Goal: Task Accomplishment & Management: Manage account settings

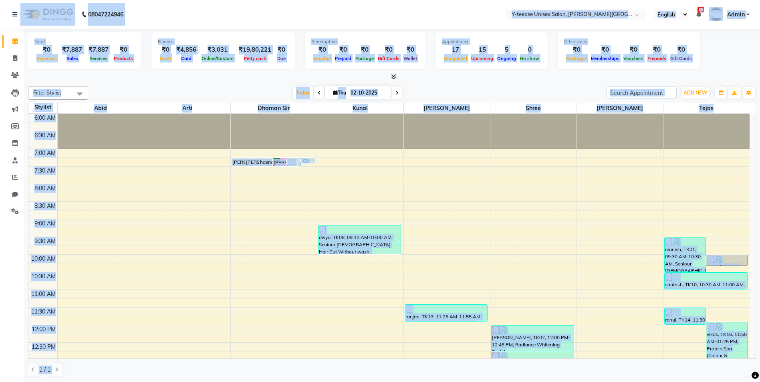
click at [510, 64] on div "Appointment 17 Completed 15 Upcoming 5 Ongoing 0 No show" at bounding box center [491, 50] width 112 height 37
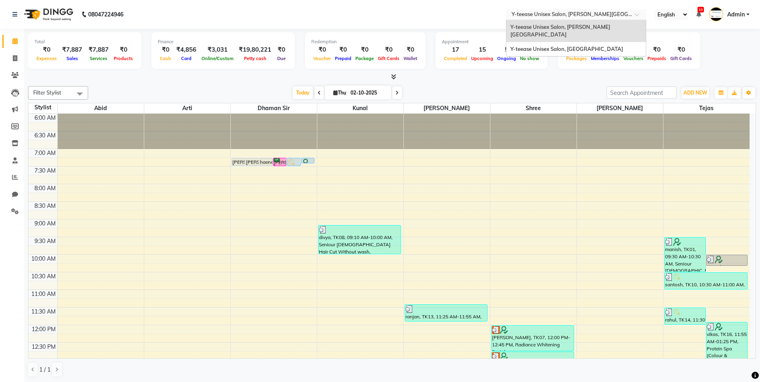
click at [604, 9] on div "Select Location × Y-teease Unisex Salon, [PERSON_NAME][GEOGRAPHIC_DATA]" at bounding box center [576, 14] width 140 height 11
click at [584, 46] on span "Y-teease Unisex Salon, [GEOGRAPHIC_DATA]" at bounding box center [566, 49] width 113 height 6
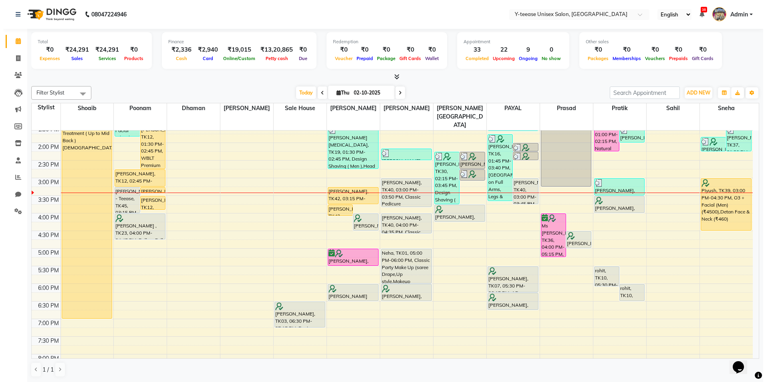
scroll to position [200, 0]
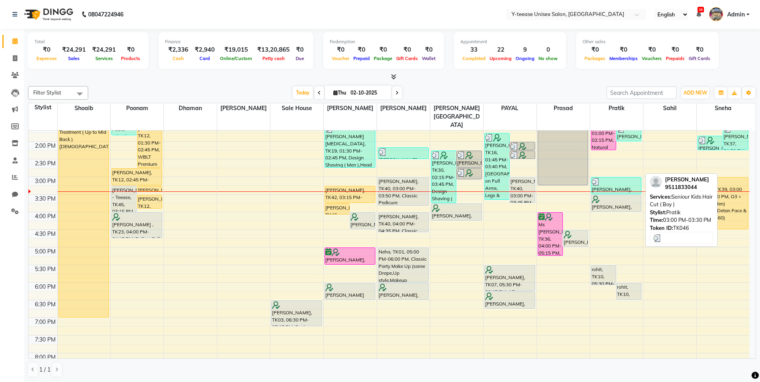
click at [609, 178] on div at bounding box center [616, 182] width 49 height 8
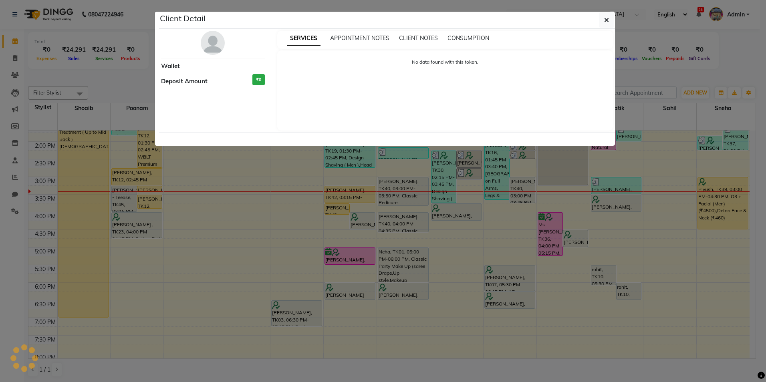
select select "3"
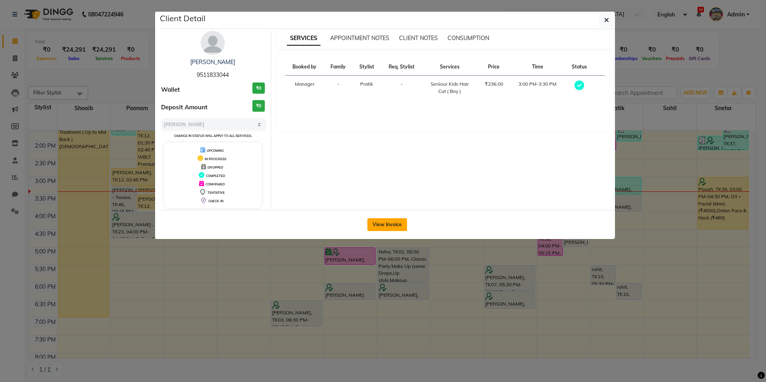
click at [393, 221] on button "View Invoice" at bounding box center [387, 224] width 40 height 13
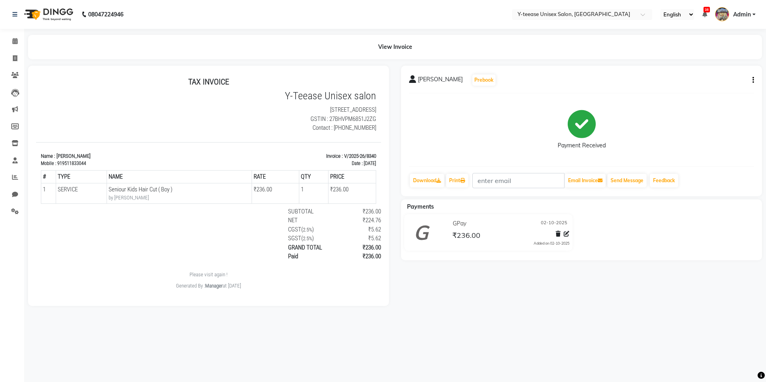
click at [751, 80] on button "button" at bounding box center [751, 80] width 5 height 8
click at [708, 87] on div "Edit Invoice" at bounding box center [713, 90] width 55 height 10
select select "service"
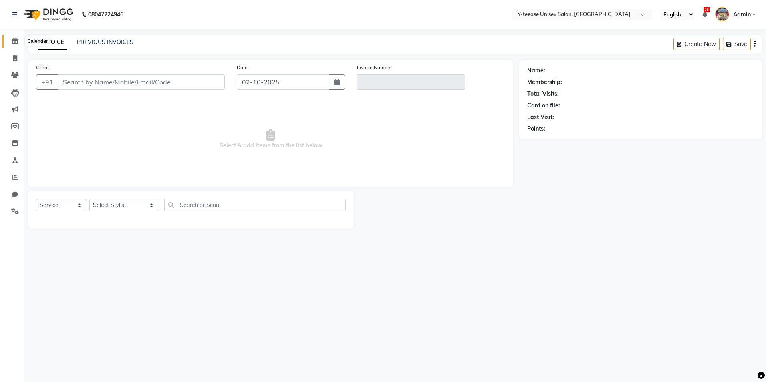
drag, startPoint x: 13, startPoint y: 40, endPoint x: 21, endPoint y: 42, distance: 8.1
click at [13, 40] on icon at bounding box center [14, 41] width 5 height 6
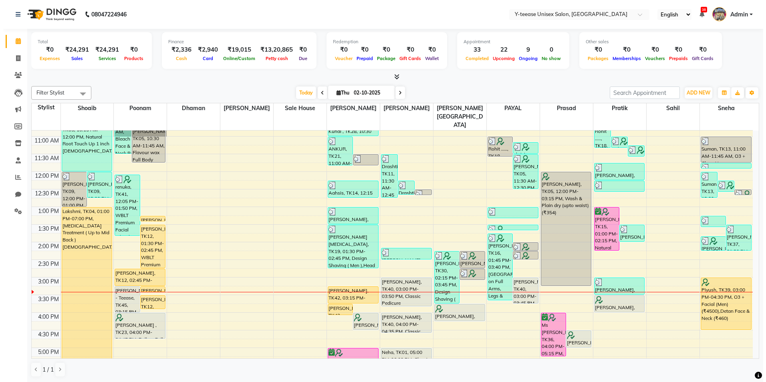
scroll to position [120, 0]
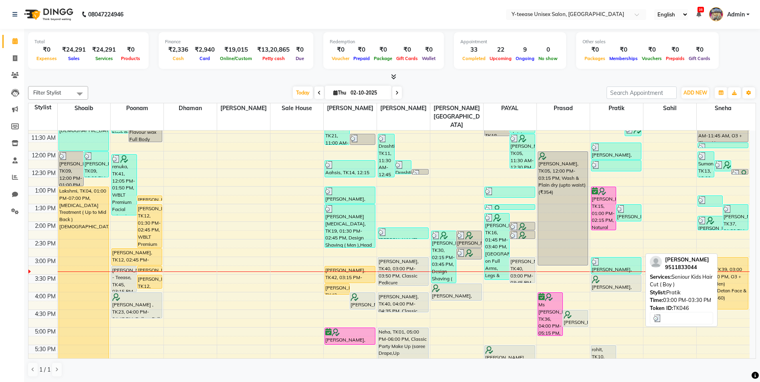
click at [617, 258] on div at bounding box center [616, 262] width 49 height 8
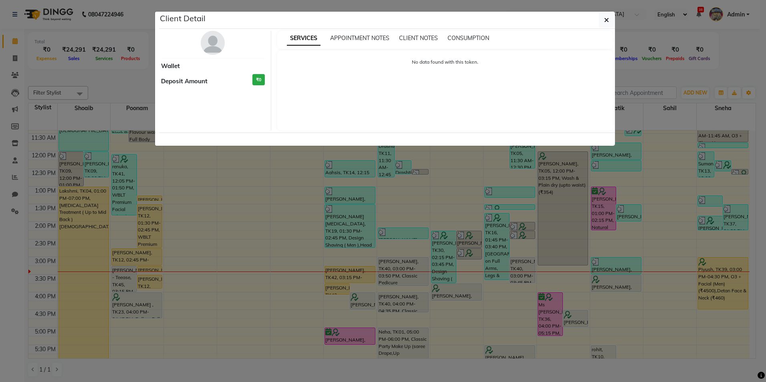
select select "3"
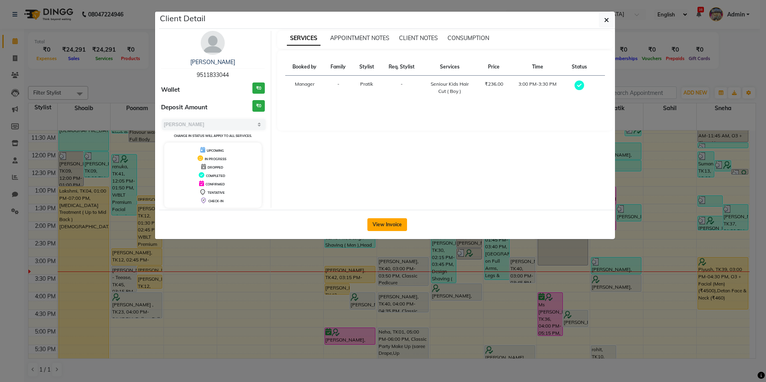
click at [394, 225] on button "View Invoice" at bounding box center [387, 224] width 40 height 13
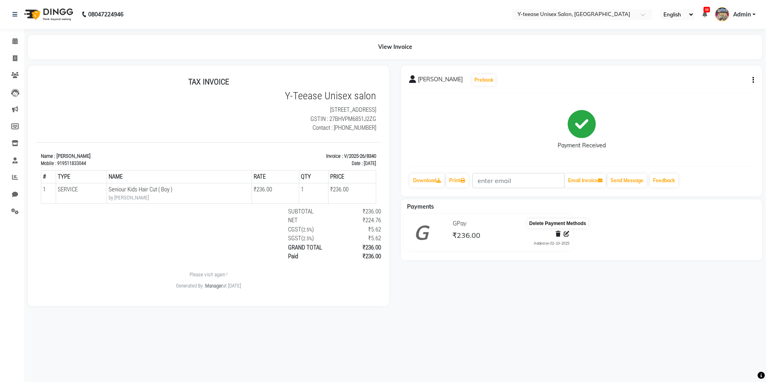
click at [558, 232] on icon at bounding box center [558, 234] width 5 height 6
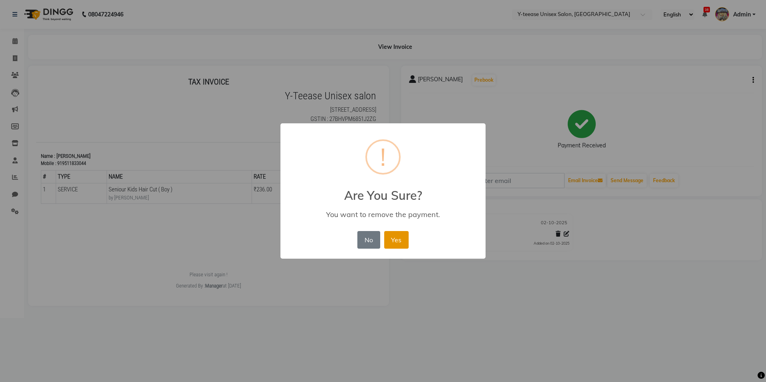
click at [390, 239] on button "Yes" at bounding box center [396, 240] width 24 height 18
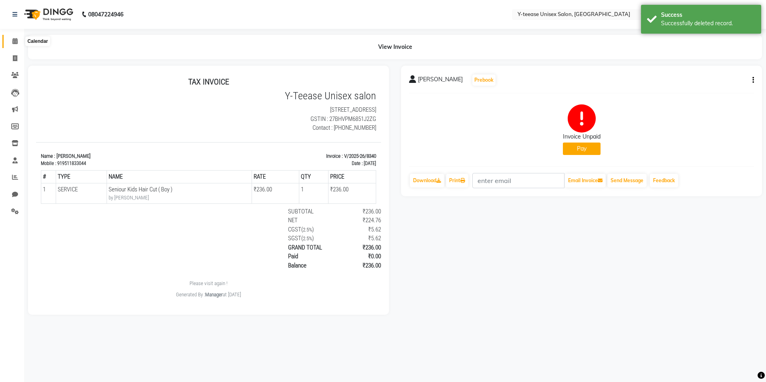
click at [11, 39] on span at bounding box center [15, 41] width 14 height 9
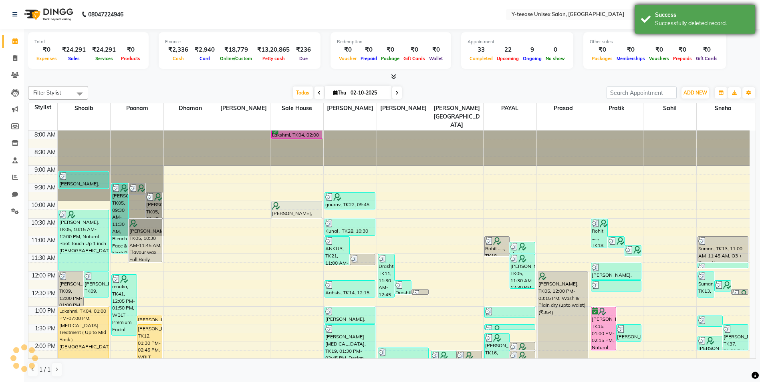
click at [697, 16] on div "Success" at bounding box center [702, 15] width 94 height 8
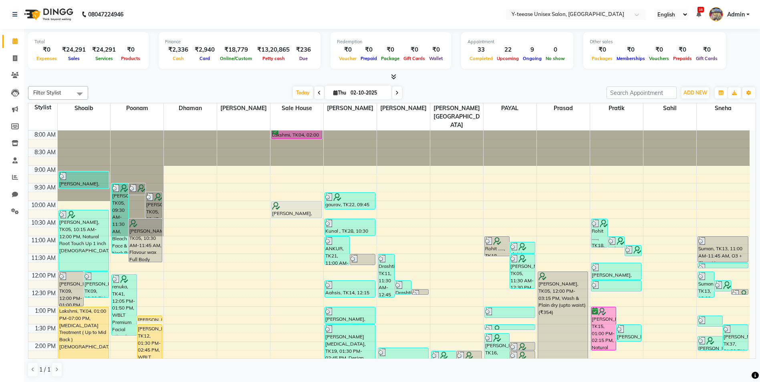
drag, startPoint x: 729, startPoint y: 12, endPoint x: 726, endPoint y: 23, distance: 12.0
click at [729, 12] on span "Admin" at bounding box center [736, 14] width 18 height 8
click at [702, 56] on link "Sign out" at bounding box center [708, 57] width 73 height 12
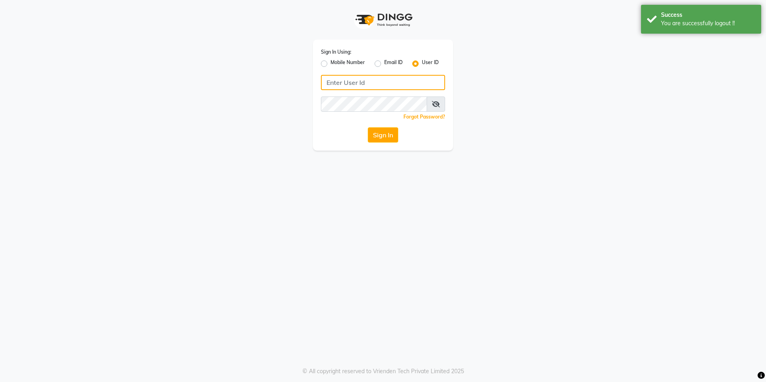
type input "8999679795"
click at [331, 61] on label "Mobile Number" at bounding box center [348, 64] width 34 height 10
click at [331, 61] on input "Mobile Number" at bounding box center [333, 61] width 5 height 5
radio input "true"
radio input "false"
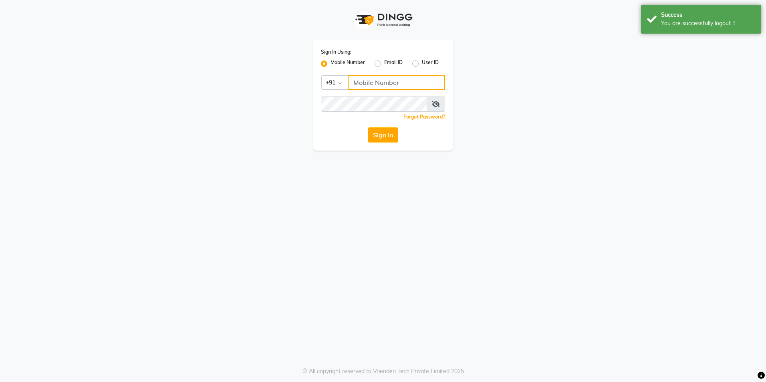
click at [373, 79] on input "Username" at bounding box center [396, 82] width 97 height 15
type input "8999679795"
click at [375, 134] on button "Sign In" at bounding box center [383, 134] width 30 height 15
